Goal: Task Accomplishment & Management: Manage account settings

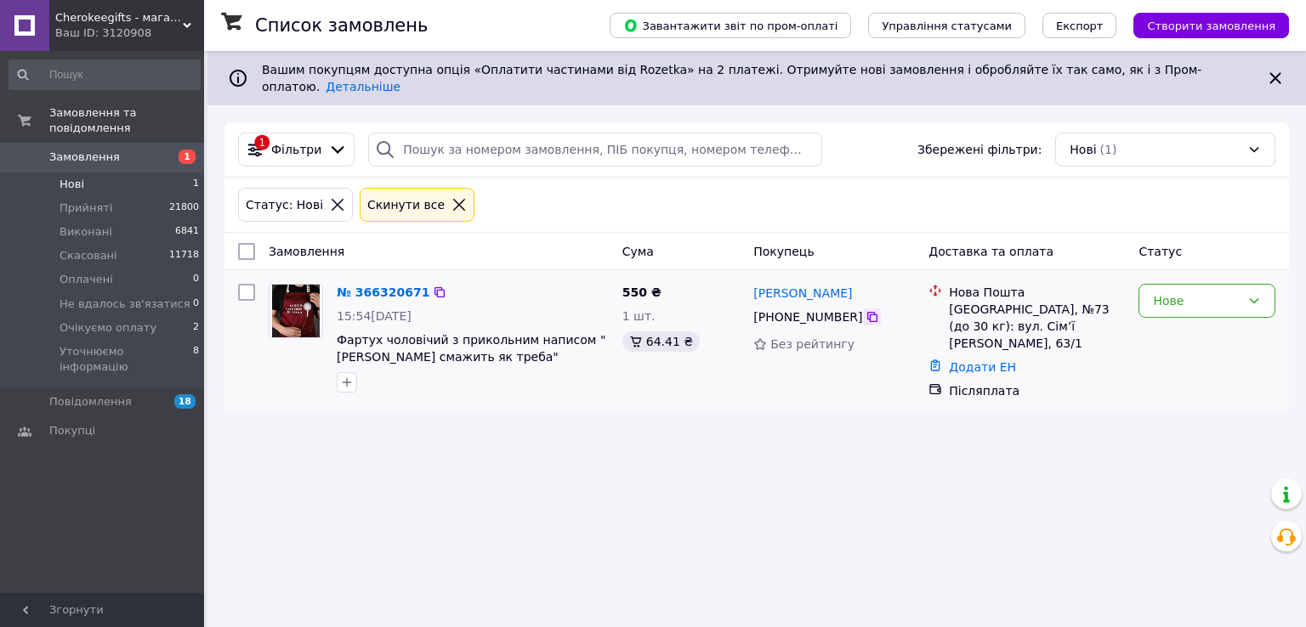
click at [865, 310] on icon at bounding box center [872, 317] width 14 height 14
click at [370, 286] on link "№ 366320671" at bounding box center [383, 293] width 93 height 14
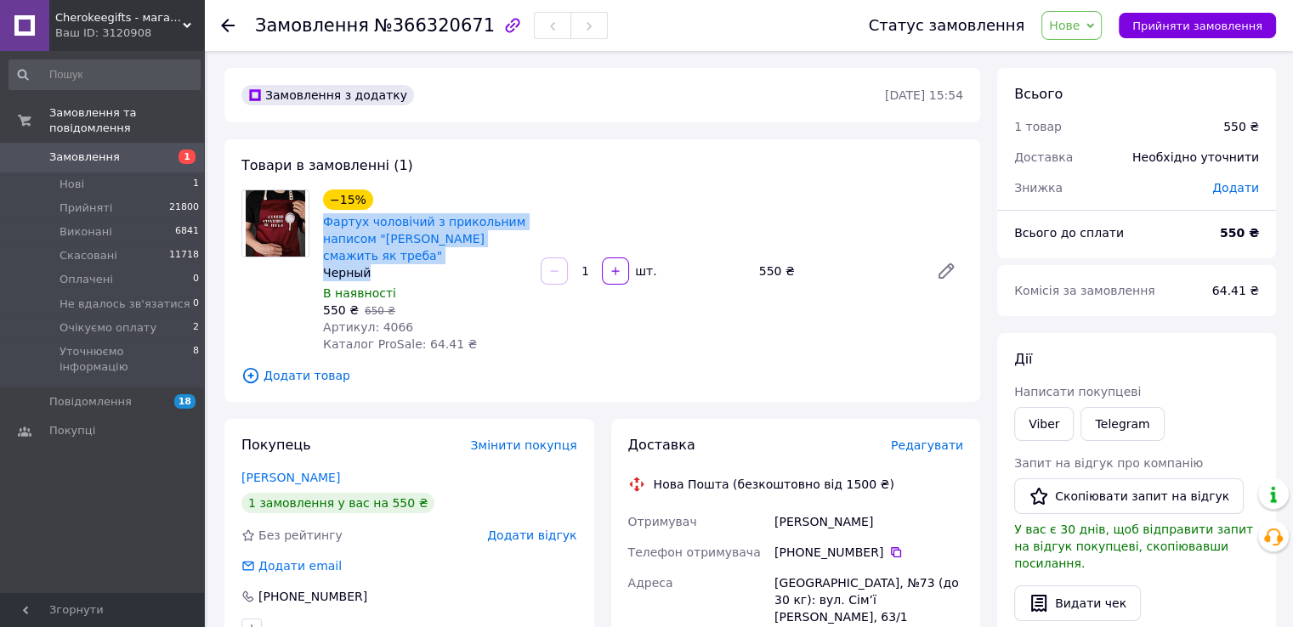
drag, startPoint x: 386, startPoint y: 258, endPoint x: 322, endPoint y: 224, distance: 71.8
click at [323, 224] on div "−15% Фартух чоловічий з прикольним написом "Сергій смажить як треба" Черный" at bounding box center [425, 236] width 204 height 92
copy div "Фартух чоловічий з прикольним написом "Сергій смажить як треба" Черный"
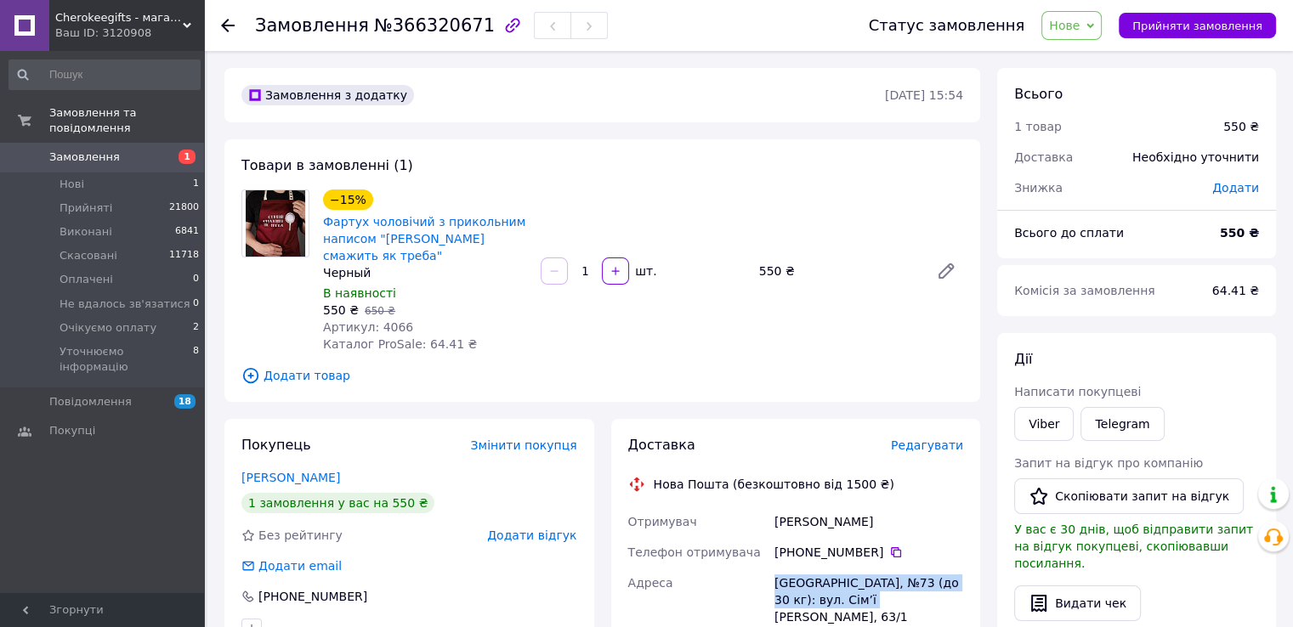
drag, startPoint x: 860, startPoint y: 586, endPoint x: 775, endPoint y: 565, distance: 87.6
click at [775, 568] on div "[GEOGRAPHIC_DATA], №73 (до 30 кг): вул. Сім’ї [PERSON_NAME], 63/1" at bounding box center [868, 600] width 195 height 65
copy div "[GEOGRAPHIC_DATA], №73 (до 30 кг): вул. Сім’ї [PERSON_NAME], 63/1"
click at [1077, 26] on span "Нове" at bounding box center [1064, 26] width 31 height 14
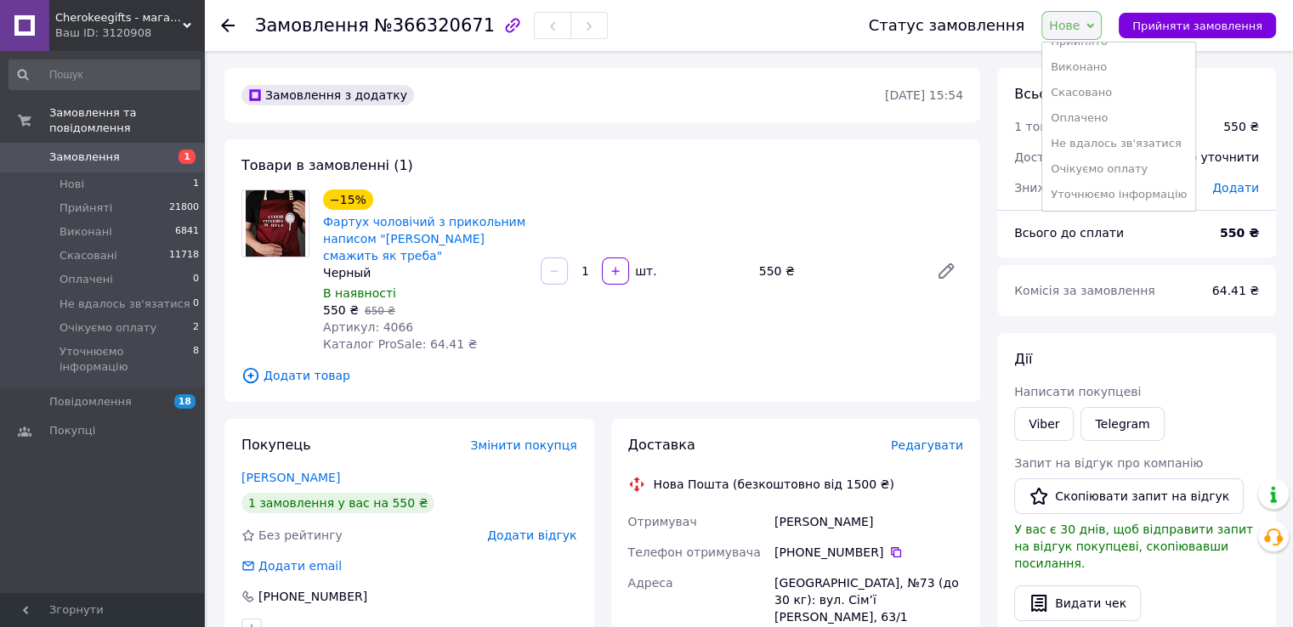
click at [1113, 198] on li "Уточнюємо інформацію" at bounding box center [1118, 194] width 153 height 25
click at [1079, 25] on span "Нове" at bounding box center [1064, 26] width 31 height 14
click at [1139, 191] on li "Уточнюємо інформацію" at bounding box center [1118, 194] width 153 height 25
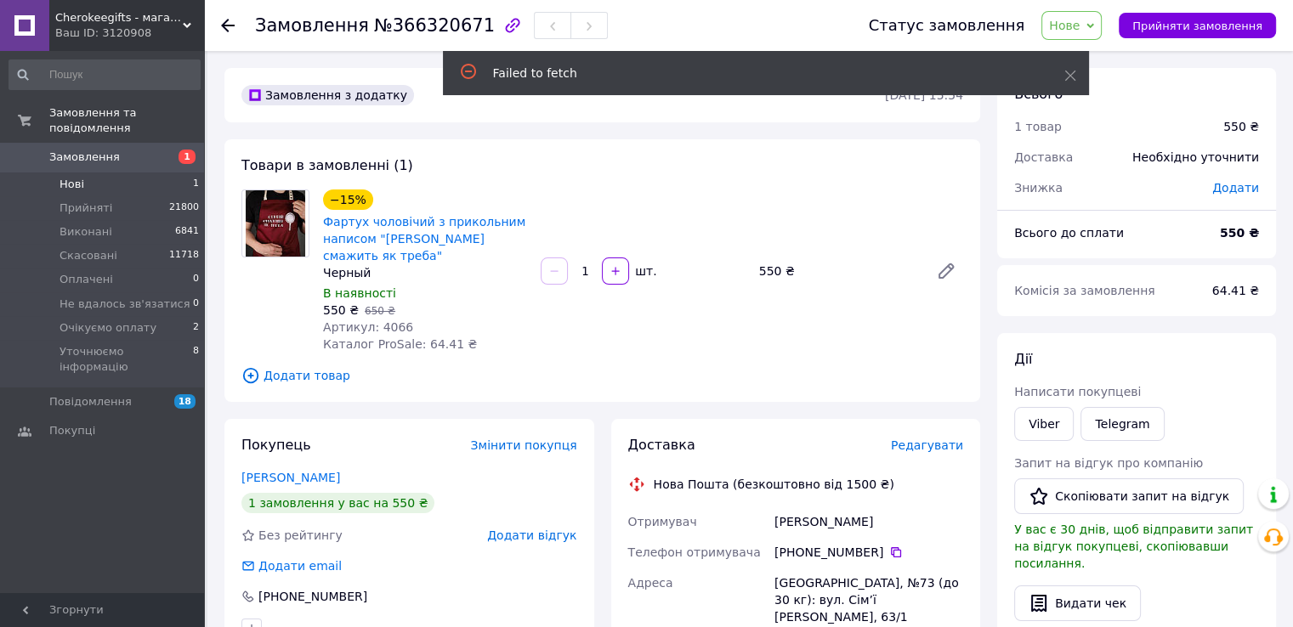
click at [85, 173] on li "Нові 1" at bounding box center [104, 185] width 209 height 24
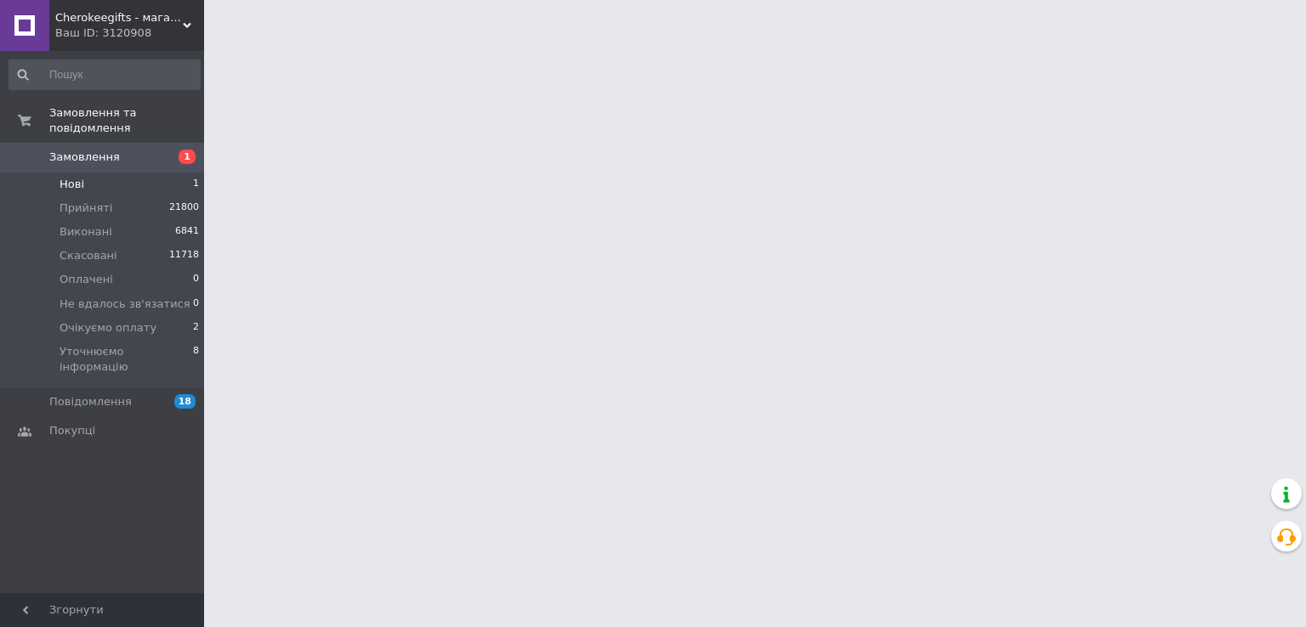
click at [120, 173] on li "Нові 1" at bounding box center [104, 185] width 209 height 24
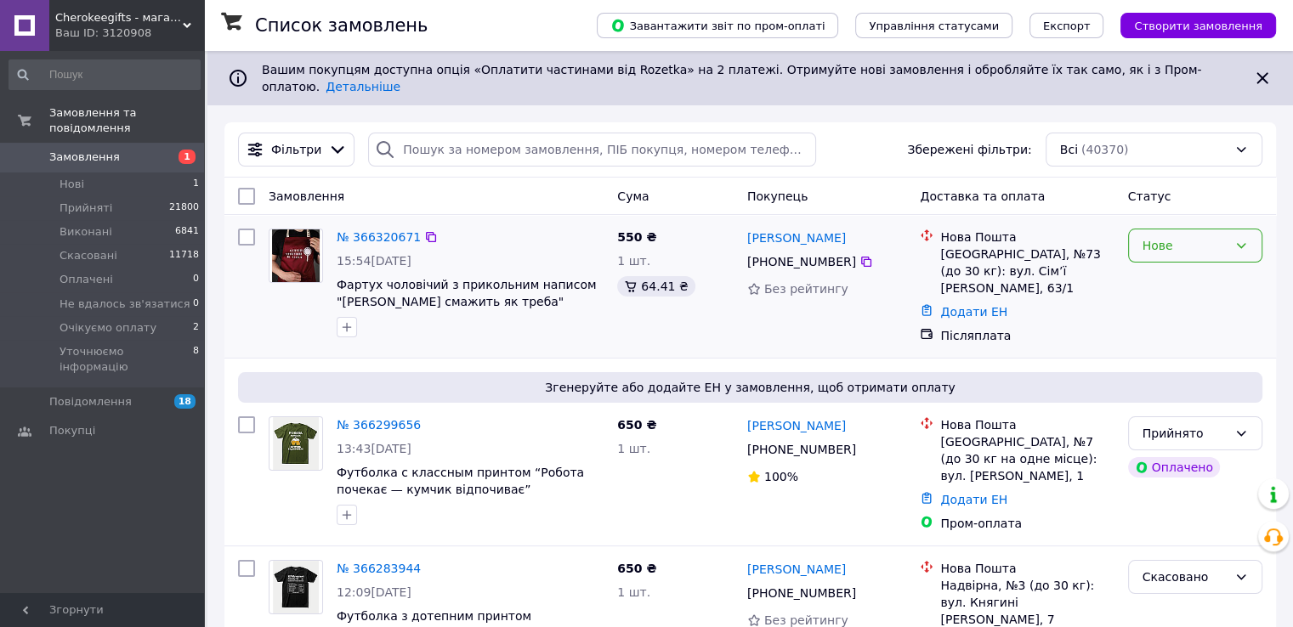
click at [1175, 236] on div "Нове" at bounding box center [1184, 245] width 85 height 19
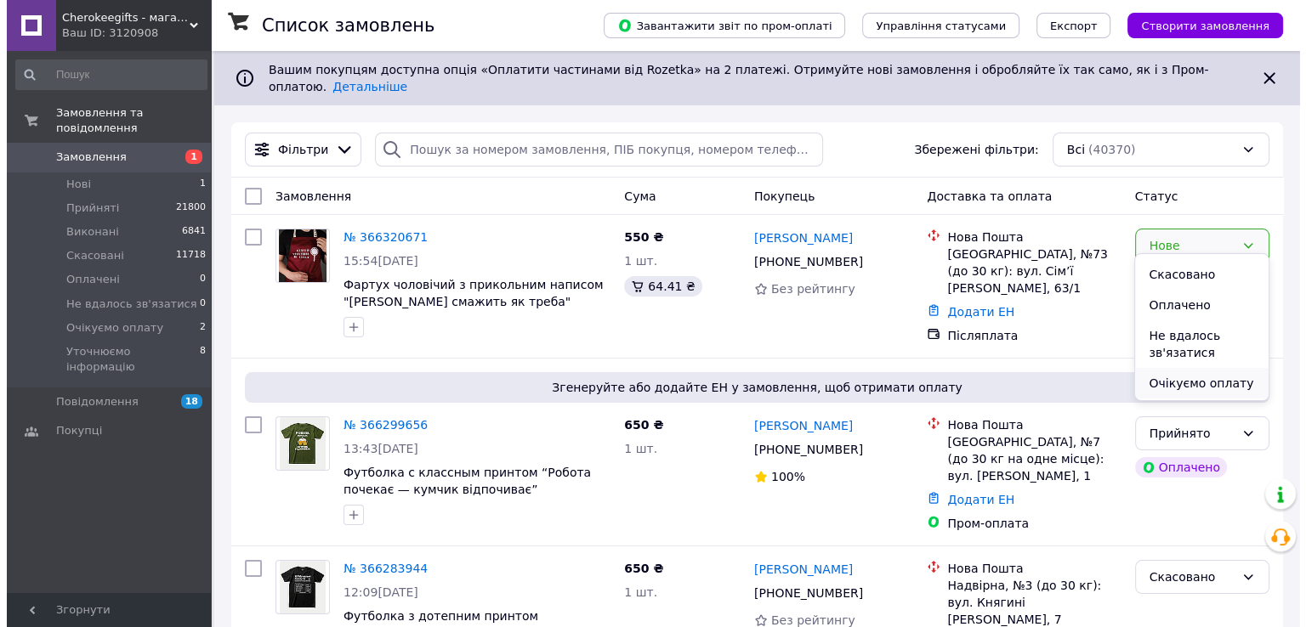
scroll to position [102, 0]
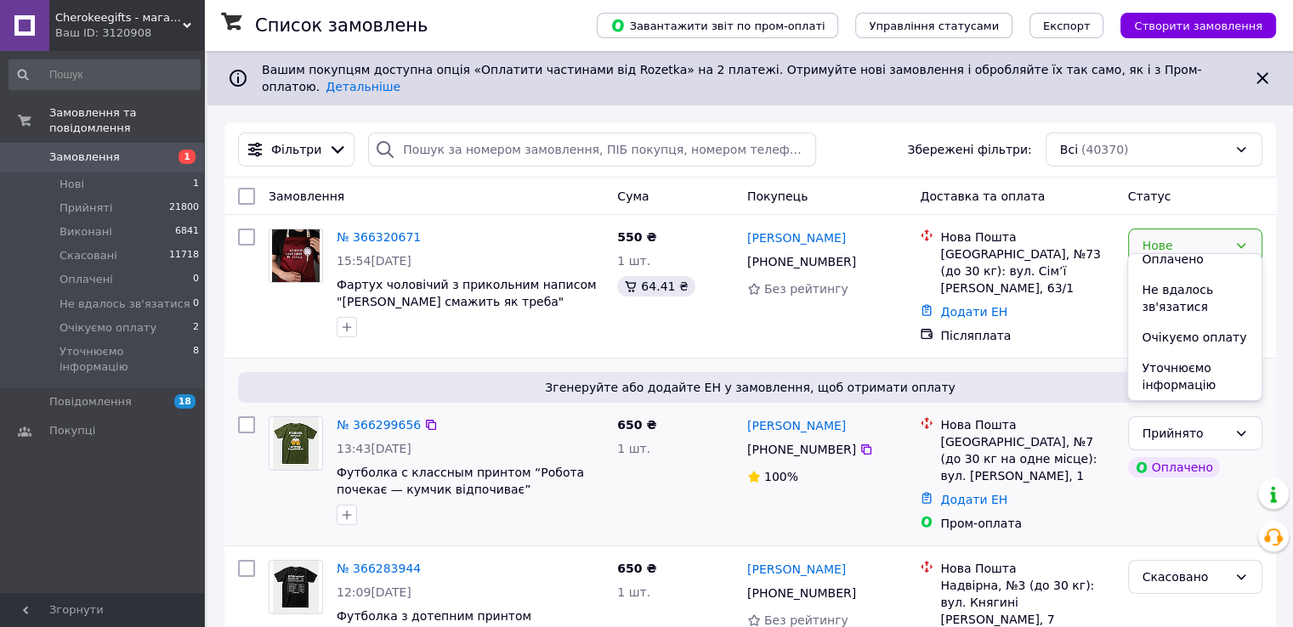
click at [1187, 368] on li "Уточнюємо інформацію" at bounding box center [1194, 377] width 133 height 48
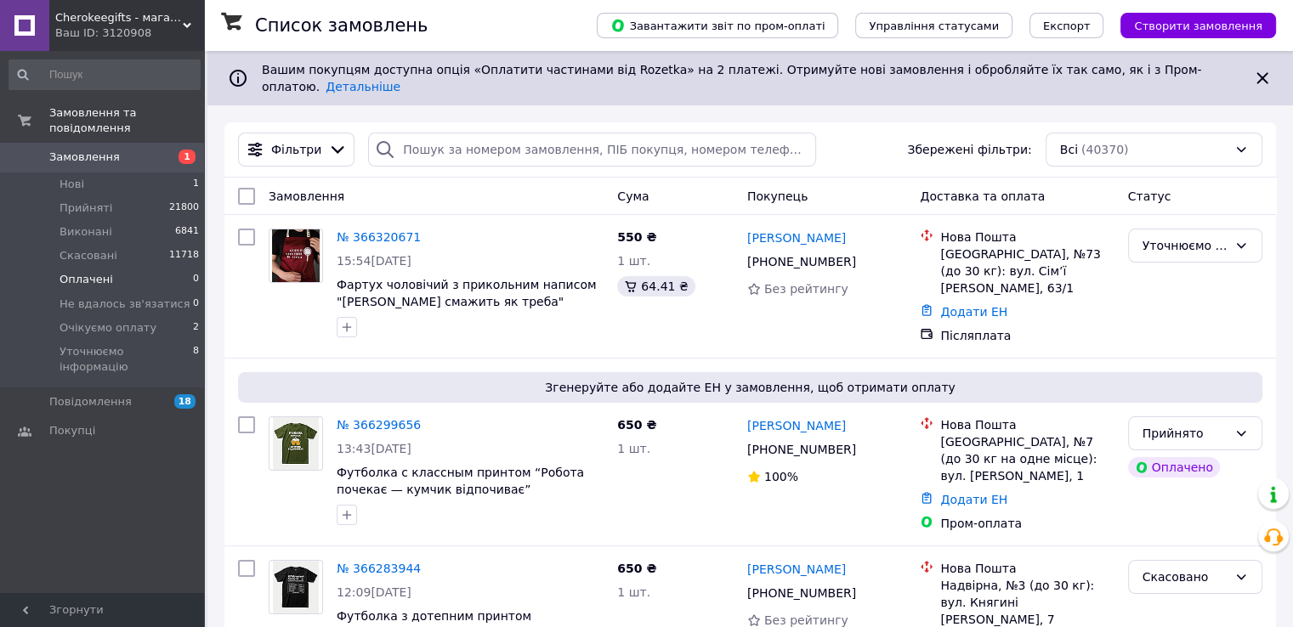
click at [117, 268] on li "Оплачені 0" at bounding box center [104, 280] width 209 height 24
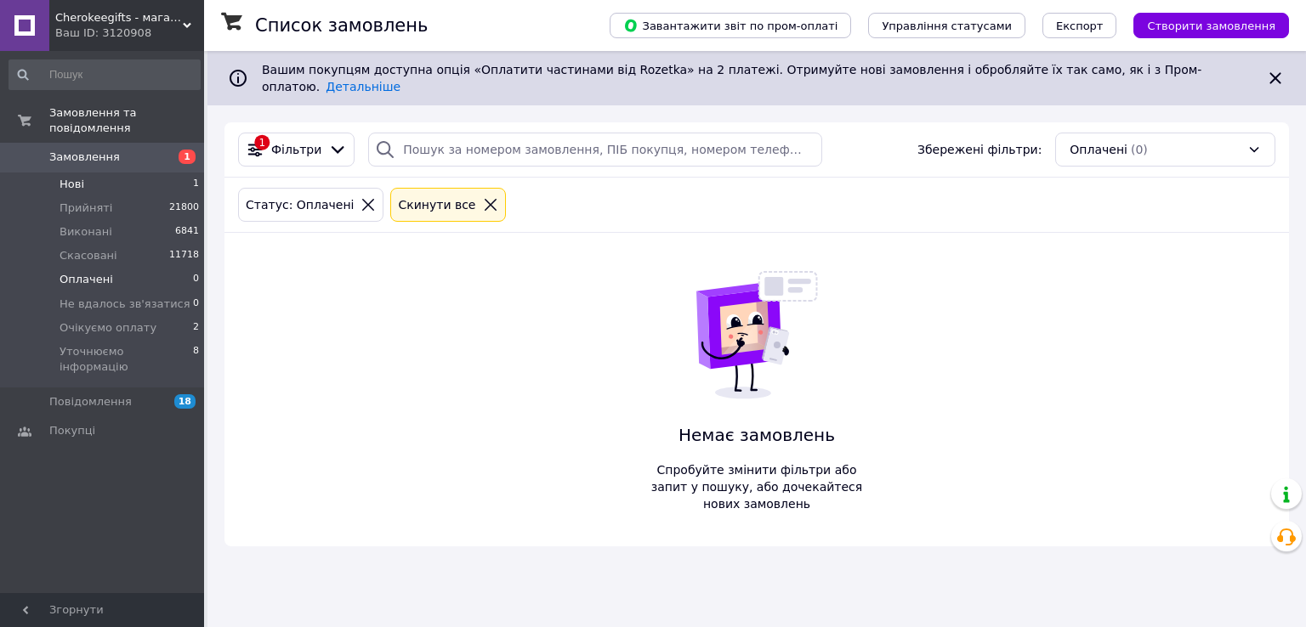
click at [86, 173] on li "Нові 1" at bounding box center [104, 185] width 209 height 24
click at [1121, 133] on div "Нові (0)" at bounding box center [1165, 150] width 220 height 34
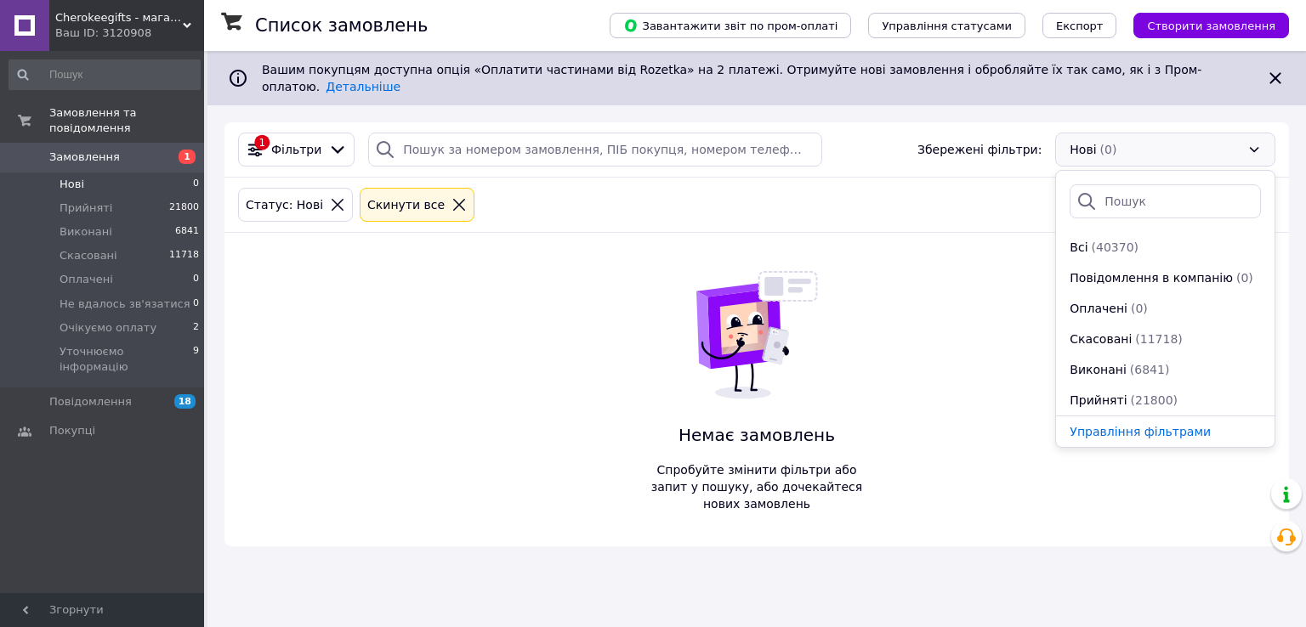
click at [1104, 241] on span "(40370)" at bounding box center [1114, 248] width 47 height 14
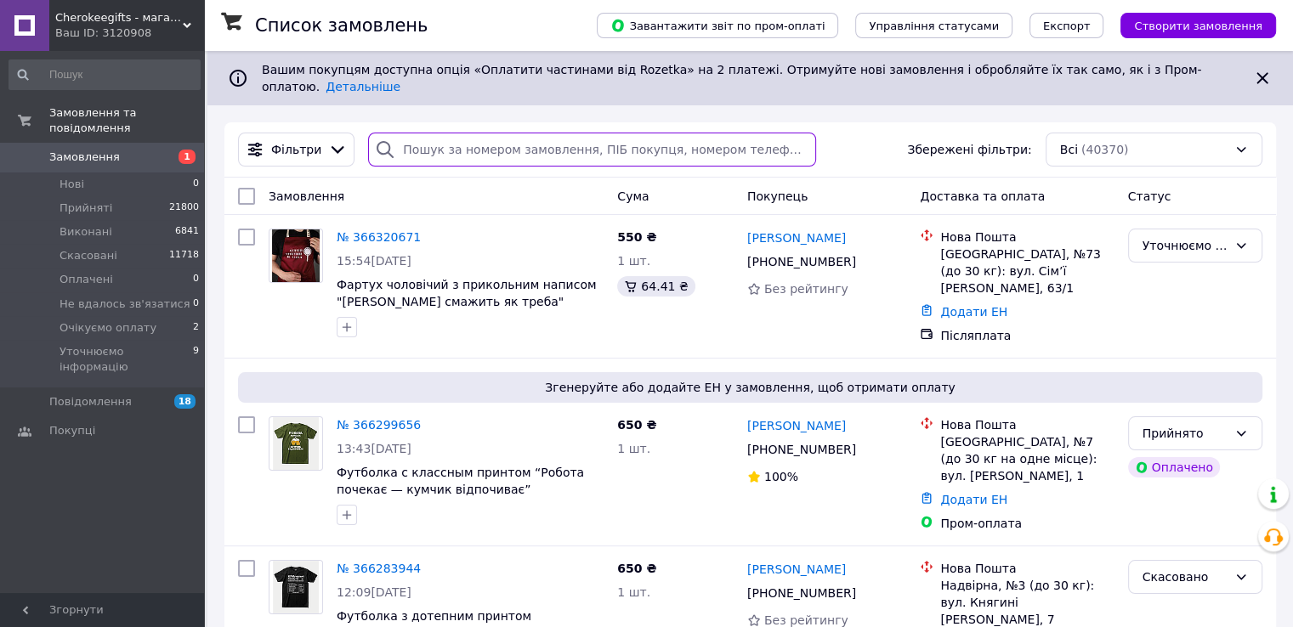
paste input "[PHONE_NUMBER]"
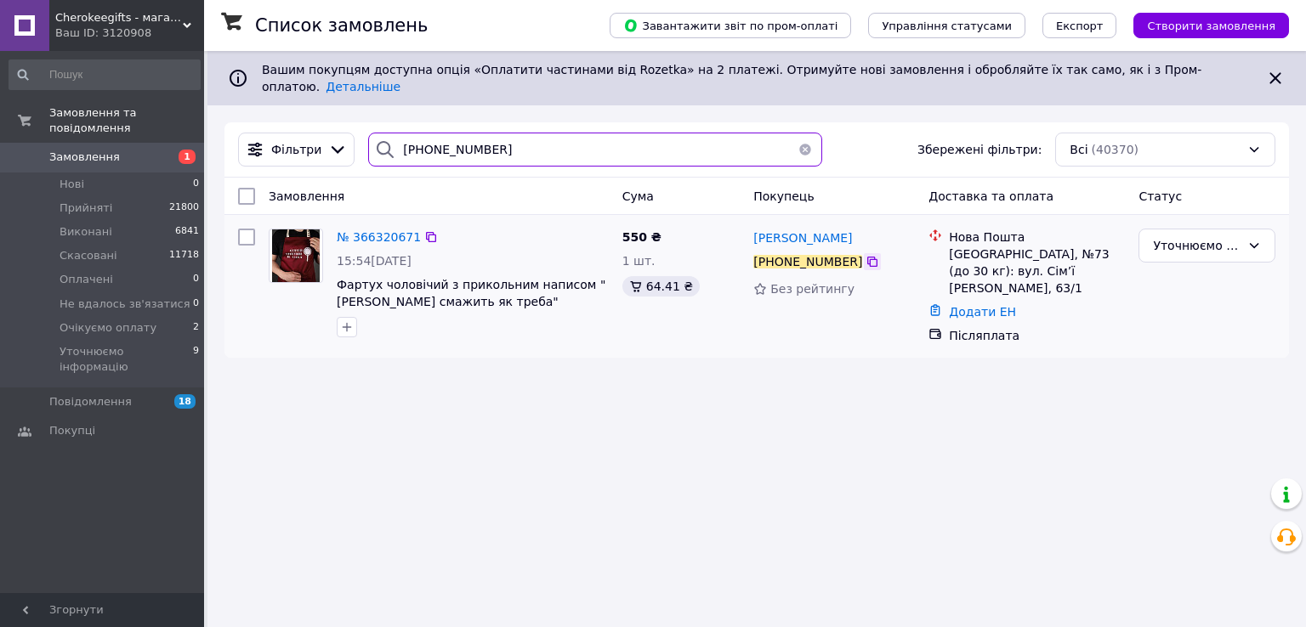
type input "[PHONE_NUMBER]"
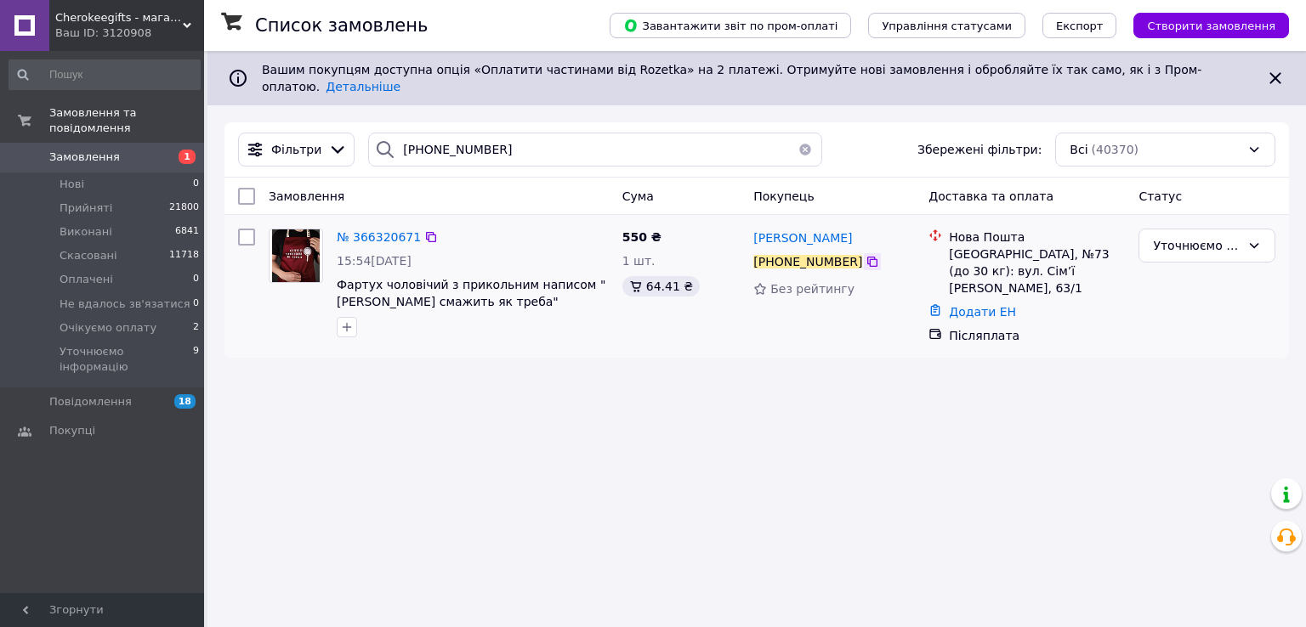
click at [865, 255] on icon at bounding box center [872, 262] width 14 height 14
click at [1229, 236] on div "Уточнюємо інформацію" at bounding box center [1197, 245] width 88 height 19
click at [1204, 266] on li "Прийнято" at bounding box center [1206, 269] width 135 height 31
